Goal: Task Accomplishment & Management: Use online tool/utility

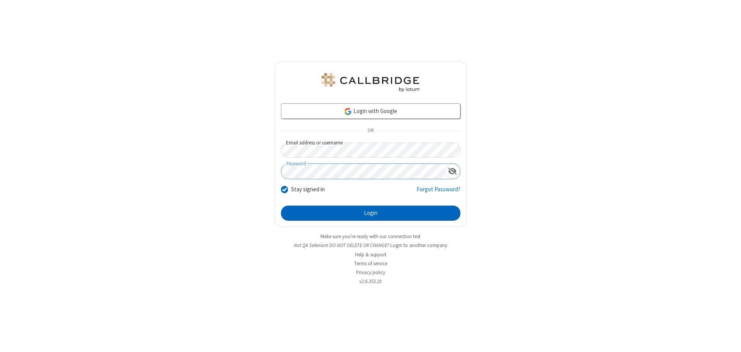
click at [370, 213] on button "Login" at bounding box center [370, 213] width 179 height 15
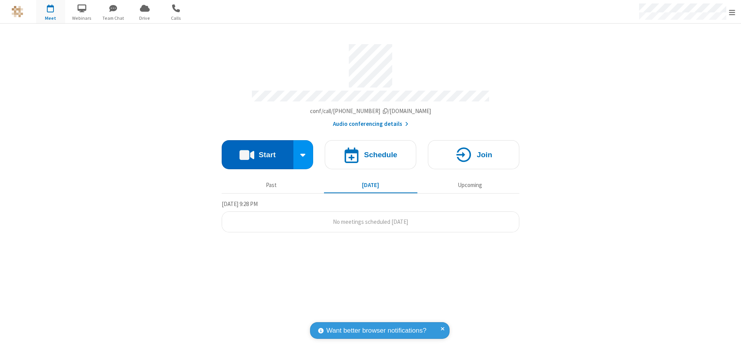
click at [257, 152] on button "Start" at bounding box center [258, 154] width 72 height 29
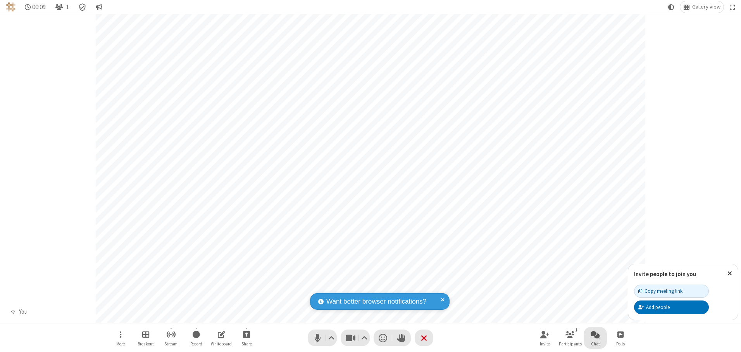
click at [595, 334] on span "Open chat" at bounding box center [594, 335] width 9 height 10
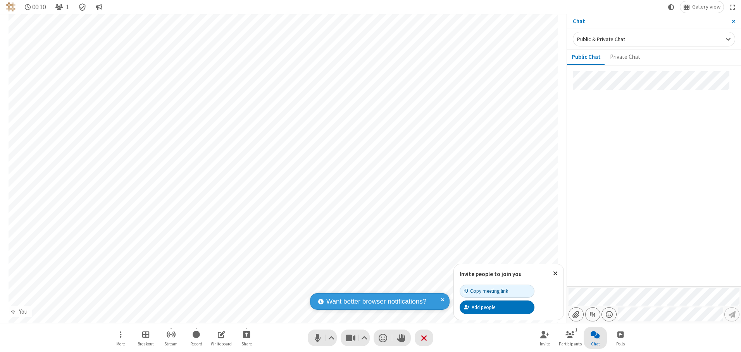
type input "C:\fakepath\doc_test.docx"
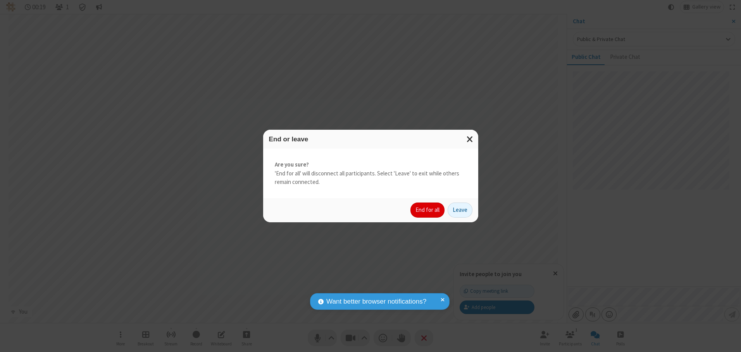
click at [428, 210] on button "End for all" at bounding box center [427, 210] width 34 height 15
